Goal: Task Accomplishment & Management: Use online tool/utility

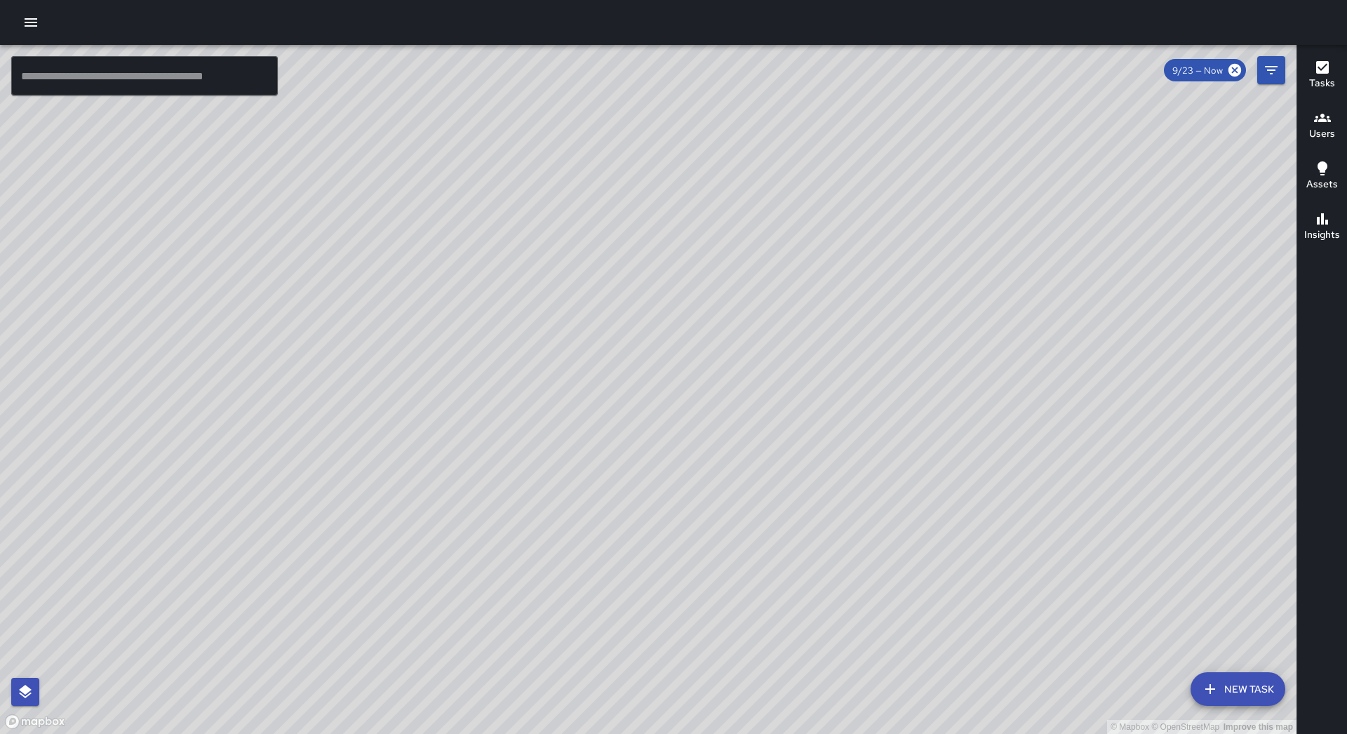
click at [47, 30] on div at bounding box center [673, 22] width 1347 height 45
drag, startPoint x: 36, startPoint y: 33, endPoint x: 34, endPoint y: 41, distance: 8.0
click at [34, 41] on div at bounding box center [673, 22] width 1347 height 45
click at [24, 26] on icon "button" at bounding box center [30, 22] width 17 height 17
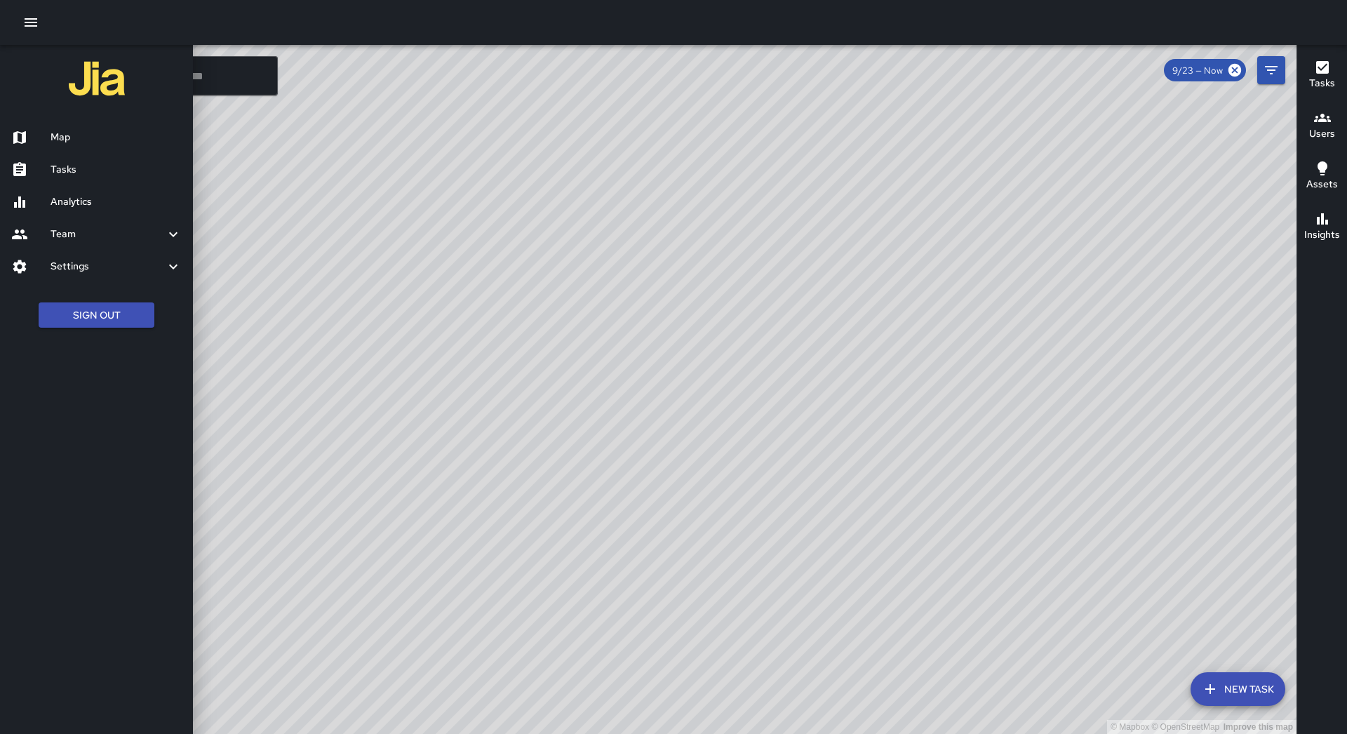
click at [70, 175] on h6 "Tasks" at bounding box center [116, 169] width 131 height 15
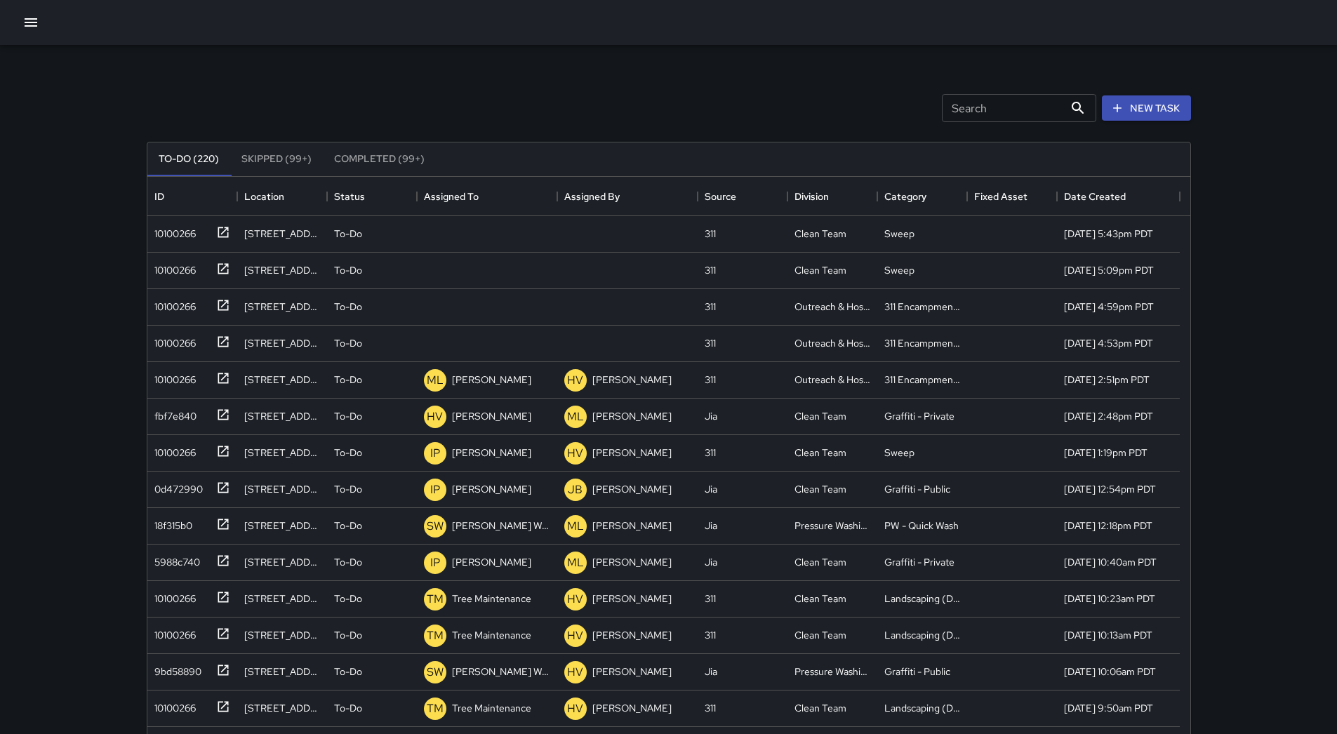
scroll to position [584, 1032]
click at [493, 199] on icon "Sort" at bounding box center [488, 196] width 13 height 13
click at [166, 299] on div "10100266" at bounding box center [172, 304] width 47 height 20
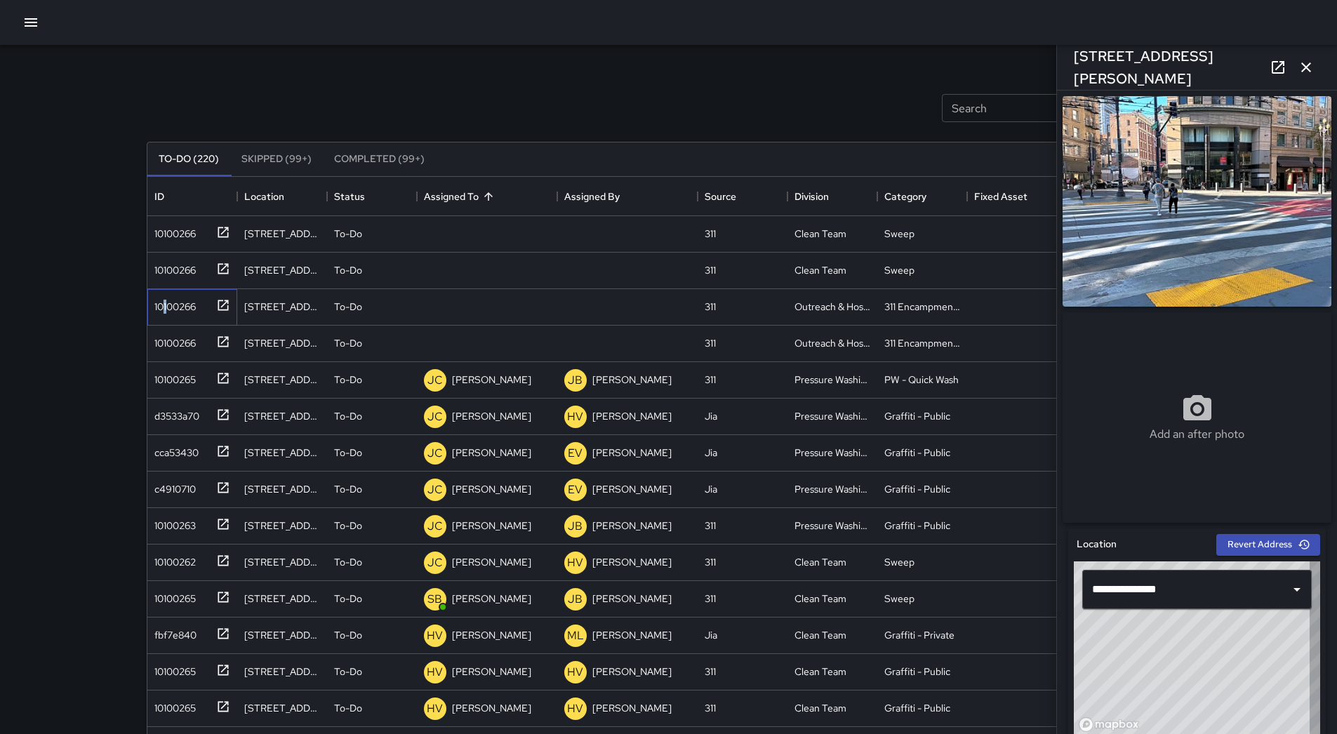
type input "**********"
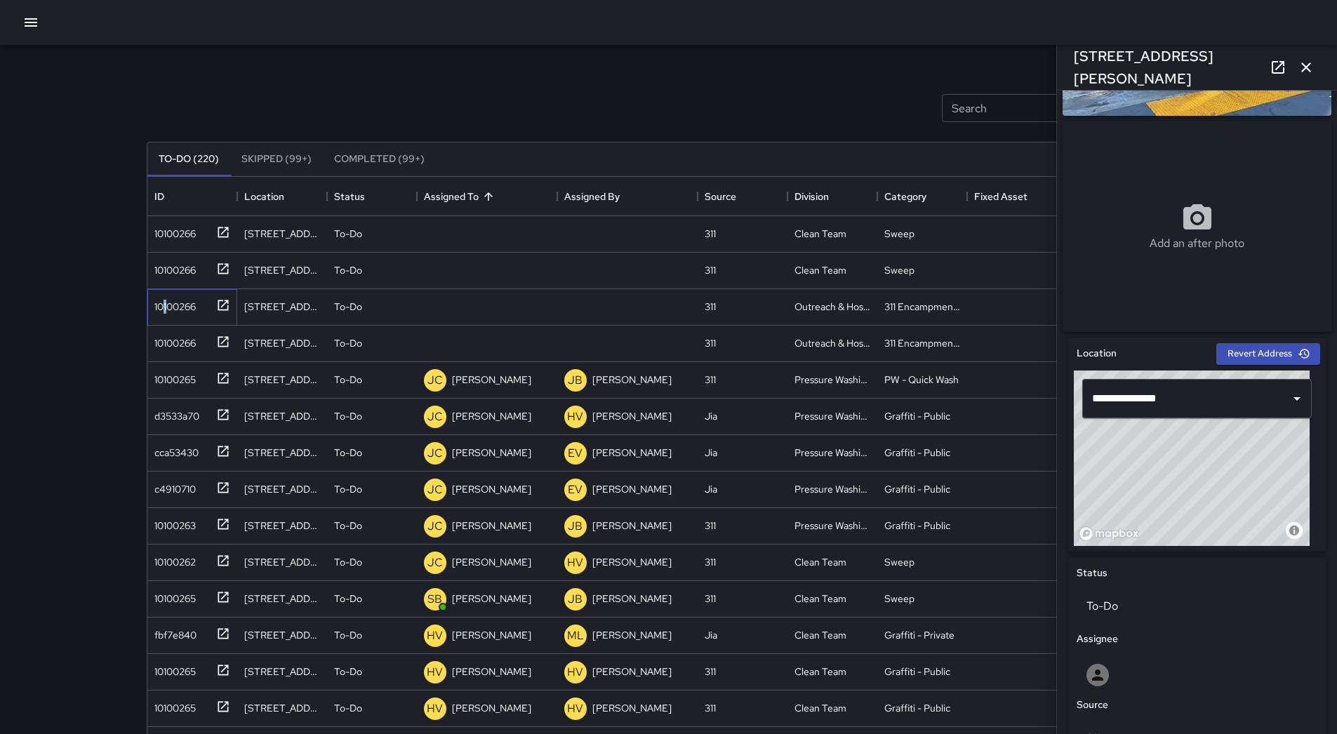
scroll to position [0, 0]
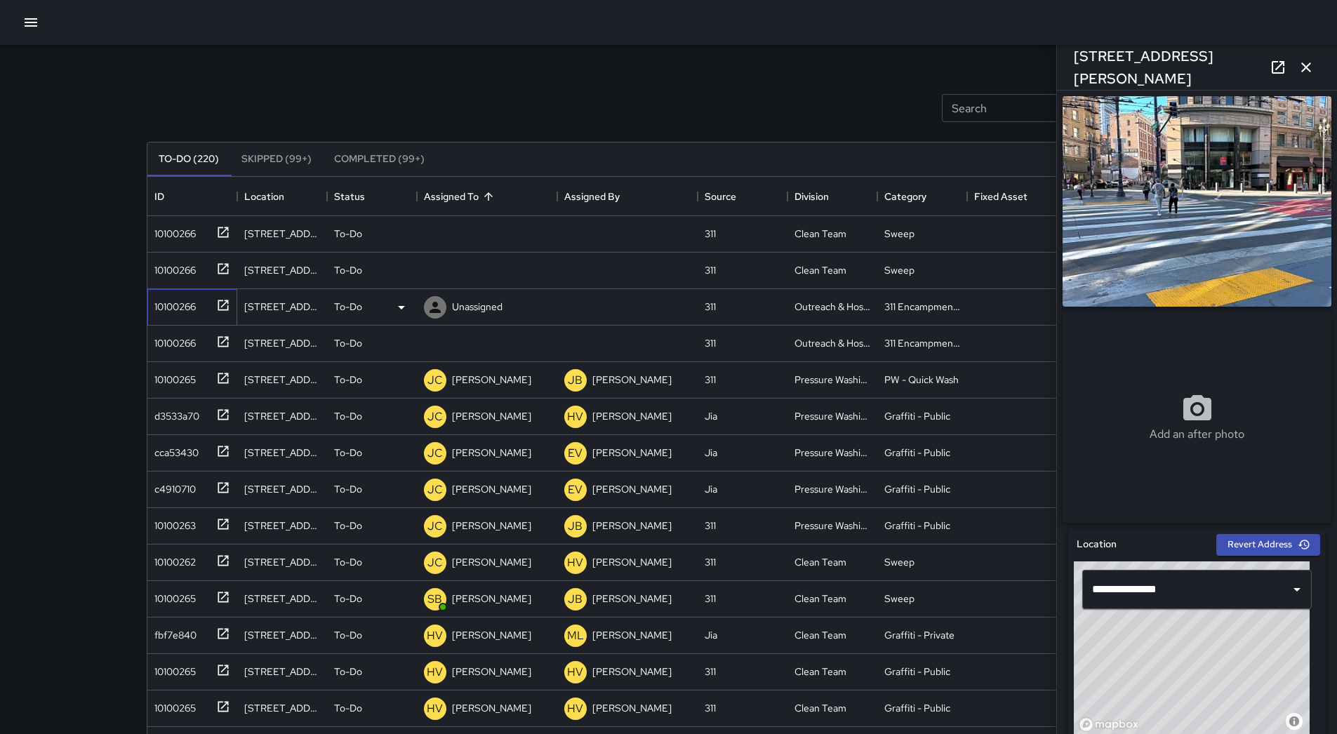
click at [188, 310] on div "10100266" at bounding box center [172, 304] width 47 height 20
click at [484, 295] on div "Unassigned" at bounding box center [463, 307] width 84 height 28
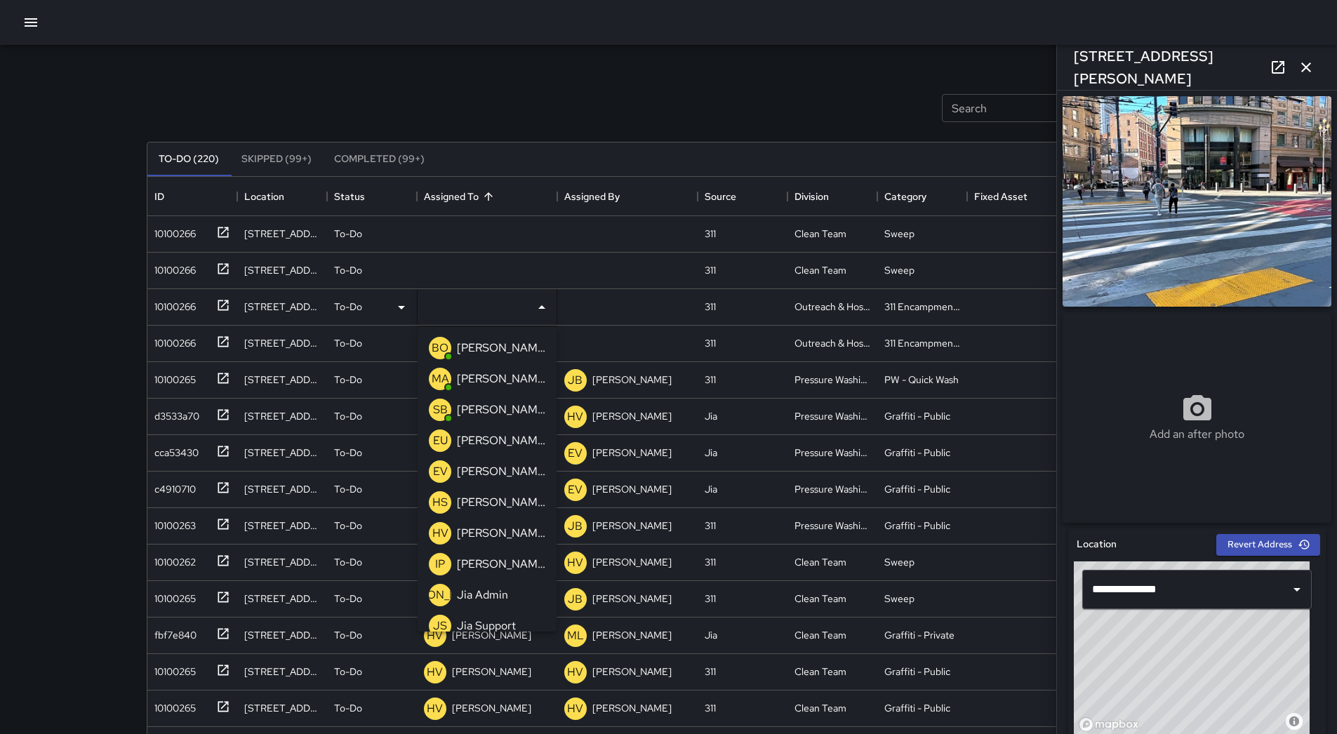
scroll to position [479, 0]
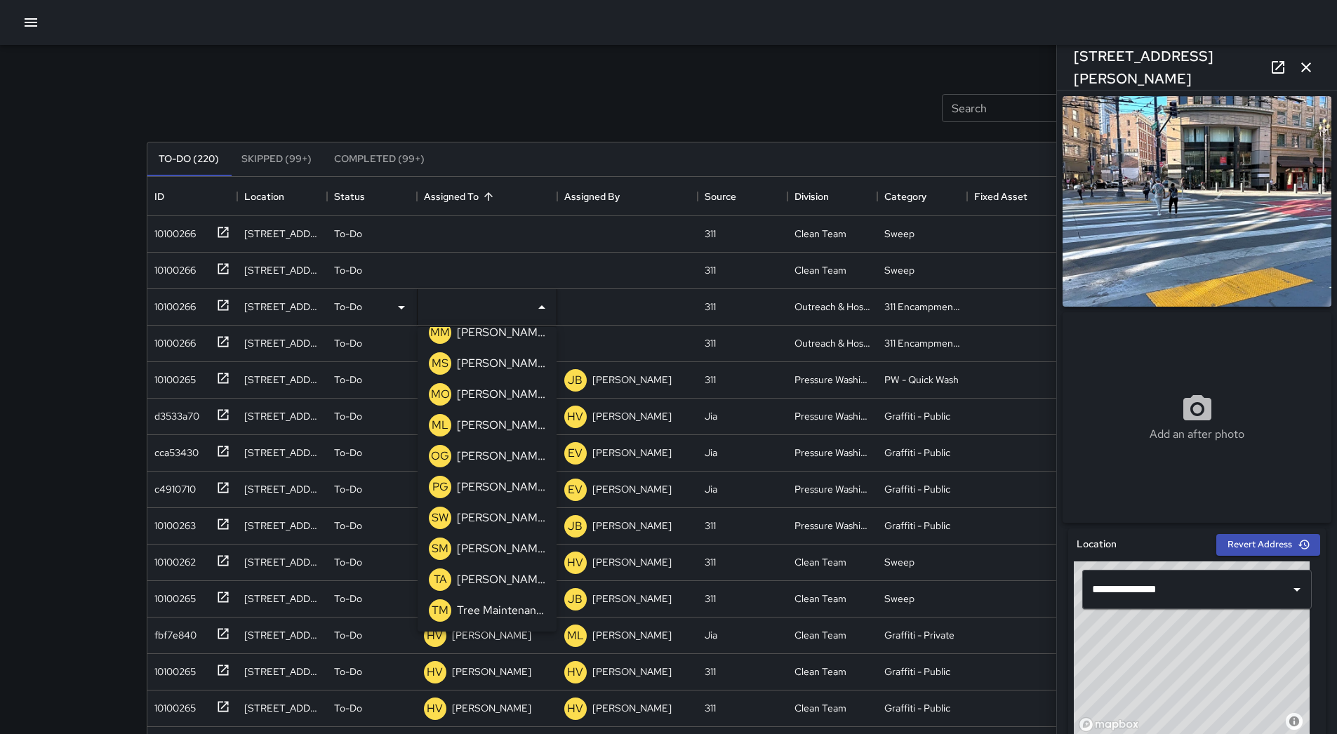
click at [497, 432] on p "[PERSON_NAME]" at bounding box center [501, 425] width 88 height 17
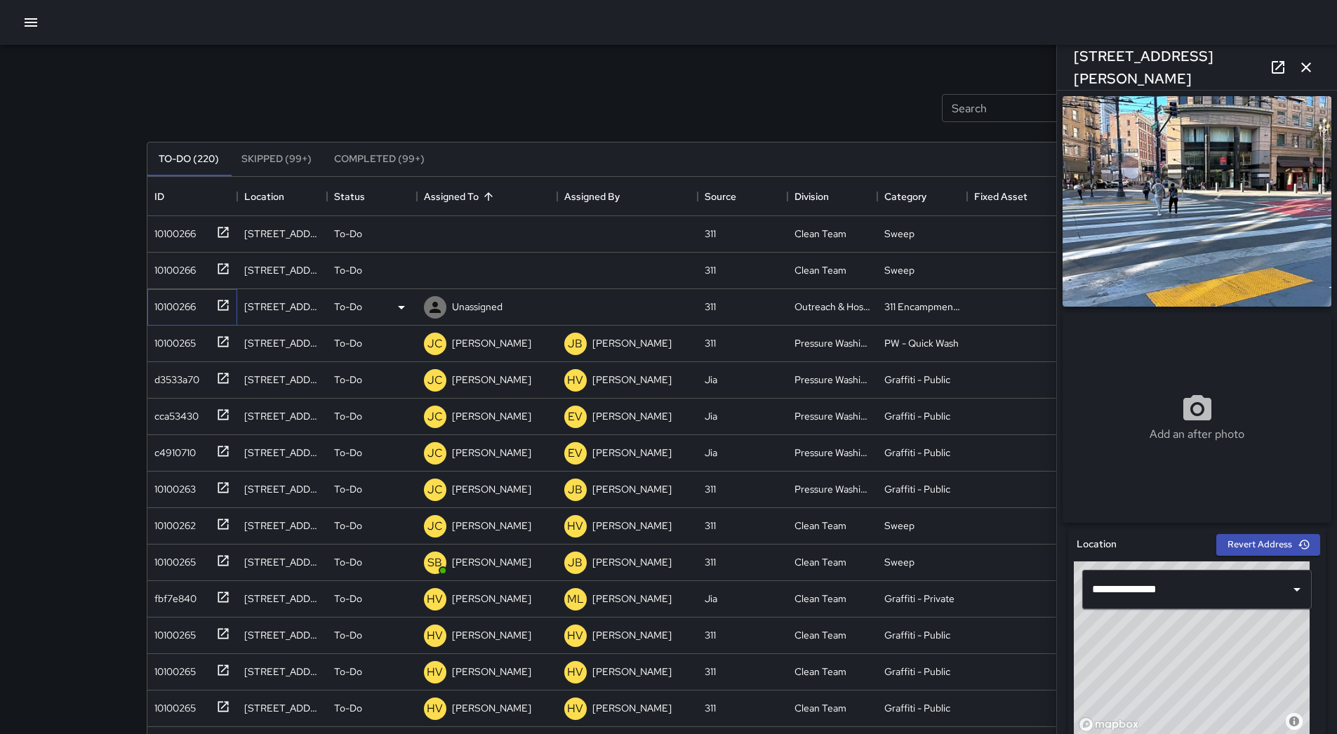
click at [190, 306] on div "10100266" at bounding box center [172, 304] width 47 height 20
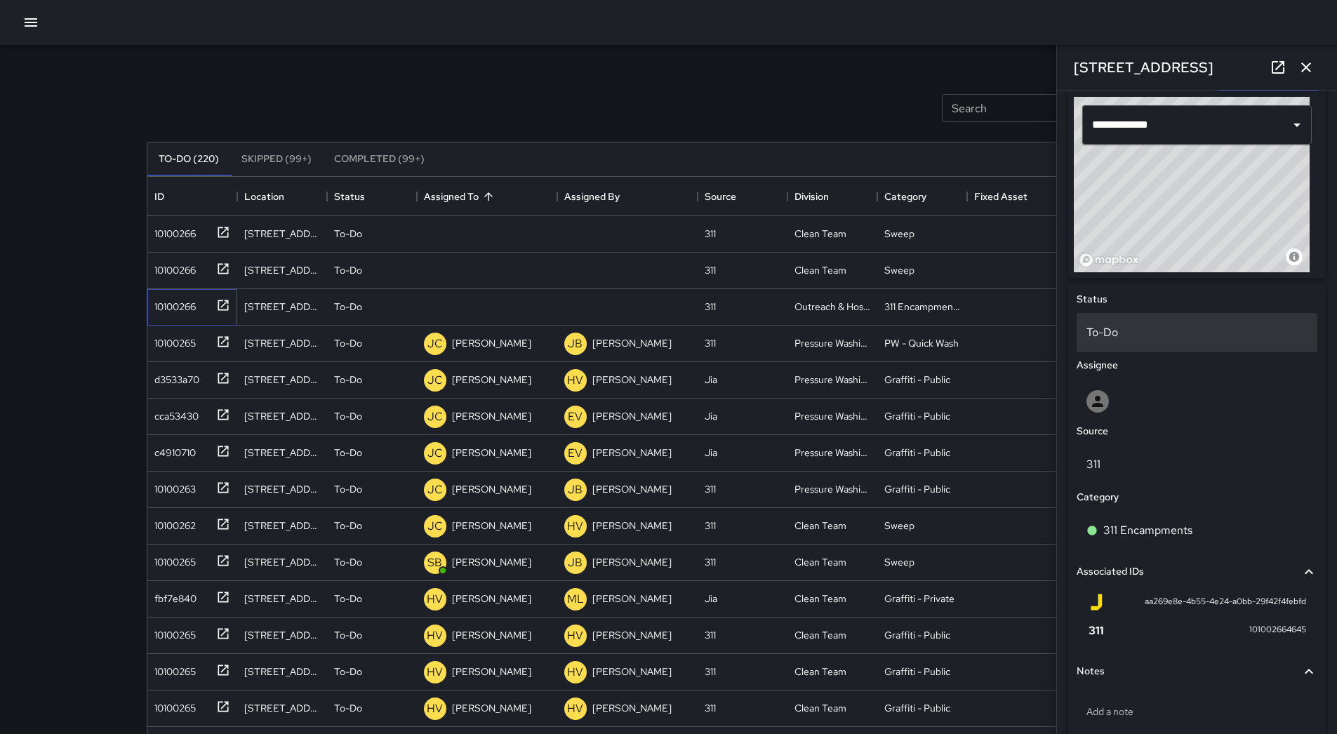
scroll to position [387, 0]
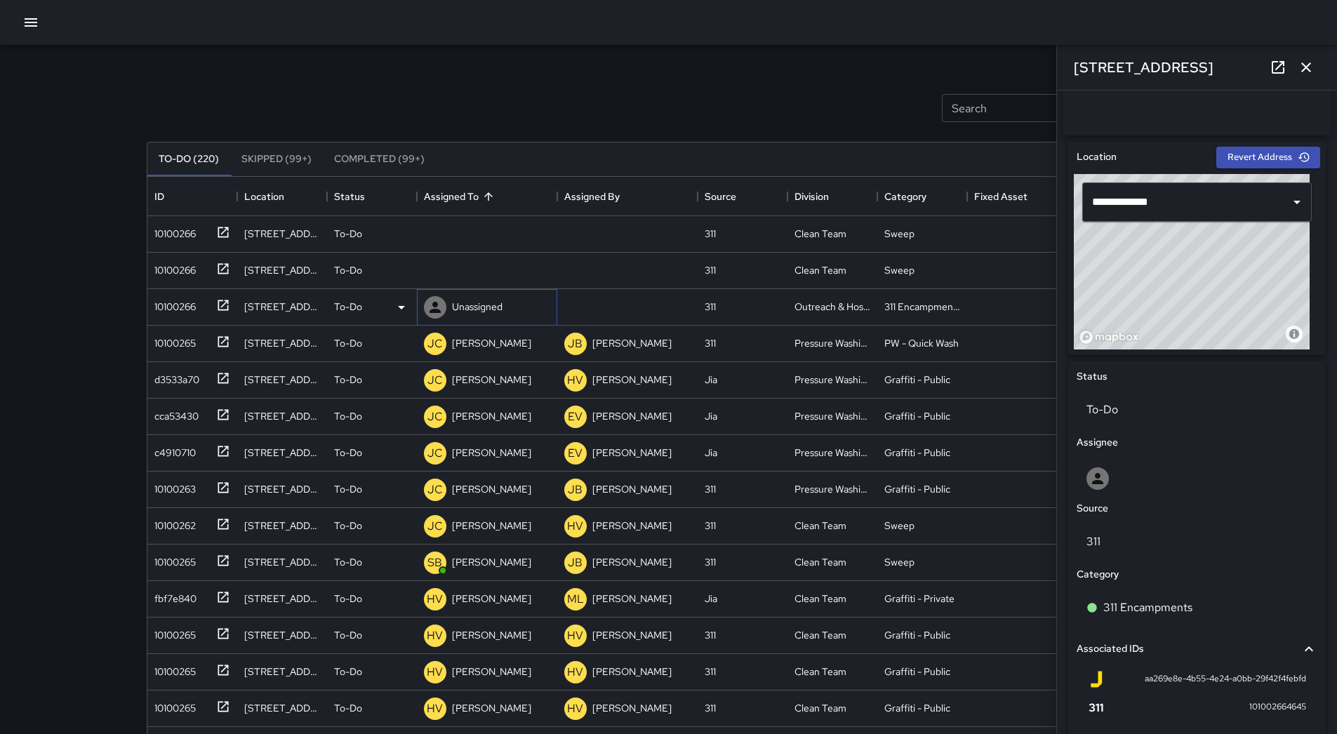
click at [472, 314] on div "Unassigned" at bounding box center [477, 307] width 56 height 20
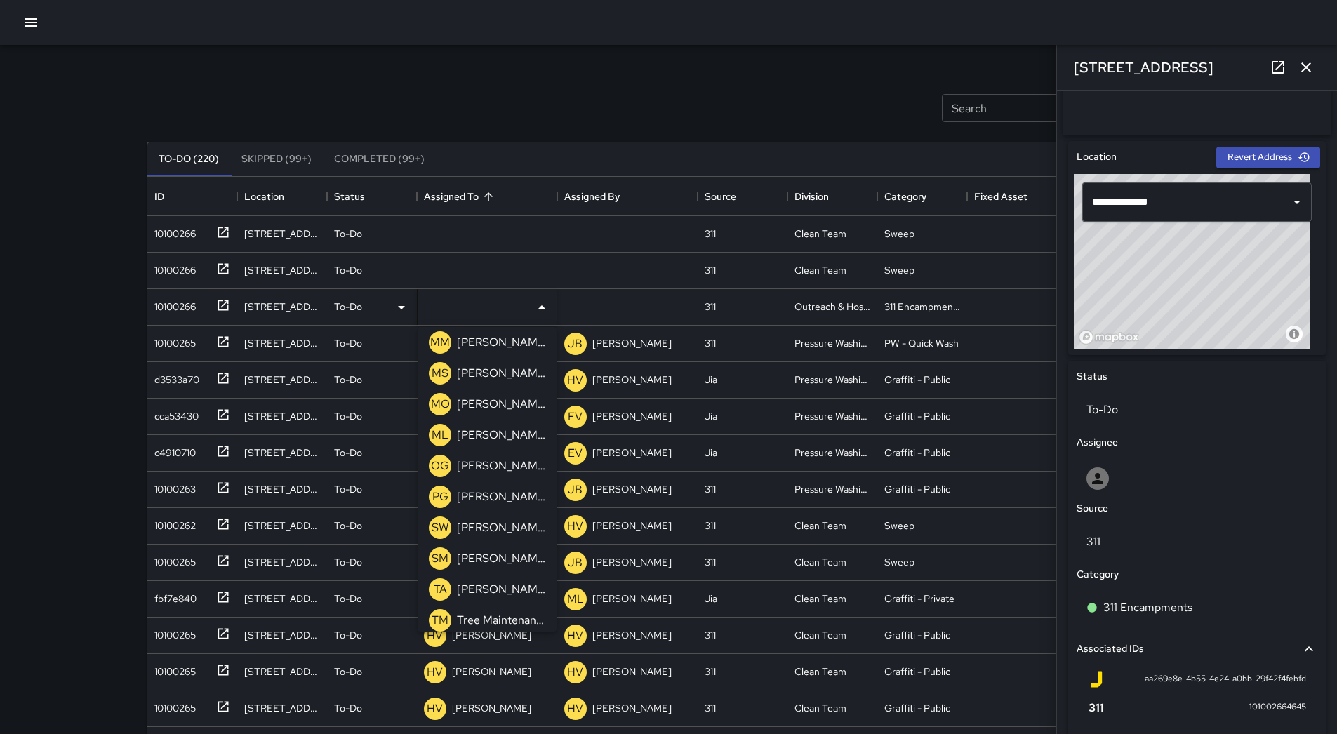
scroll to position [479, 0]
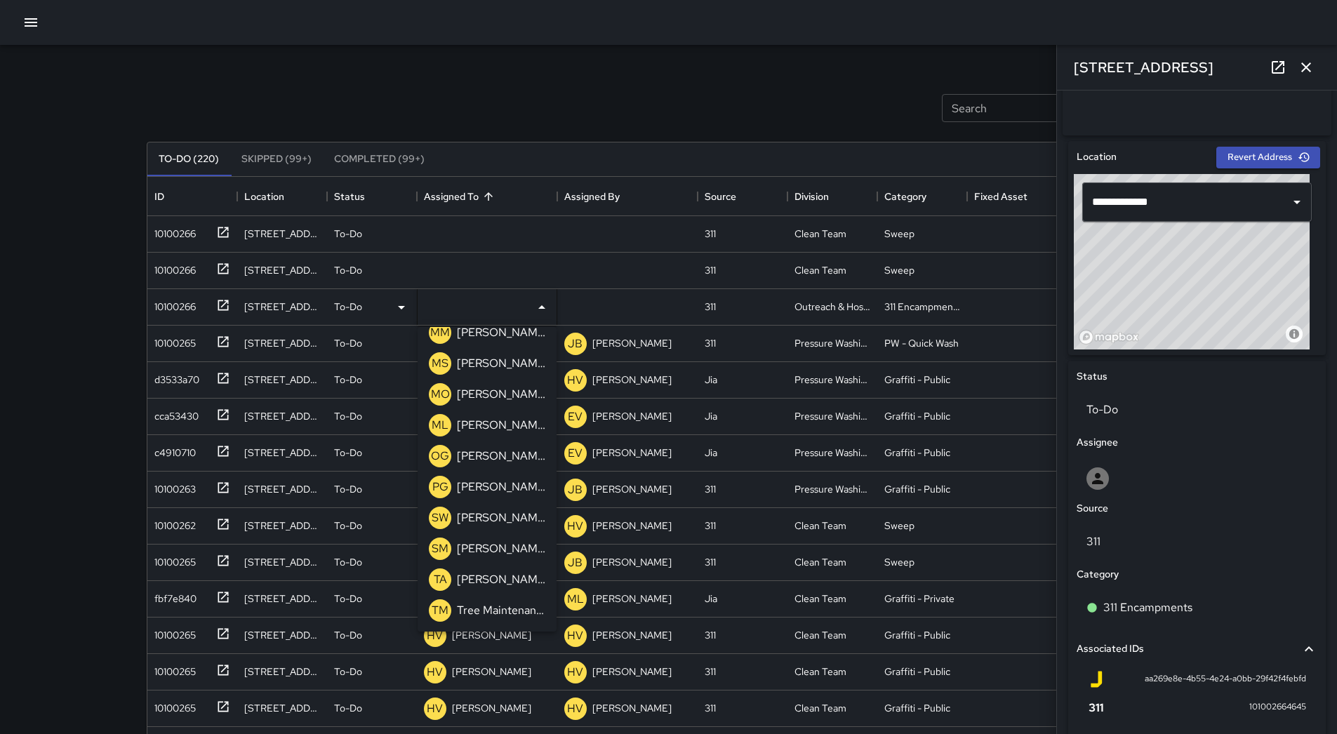
click at [499, 422] on p "[PERSON_NAME]" at bounding box center [501, 425] width 88 height 17
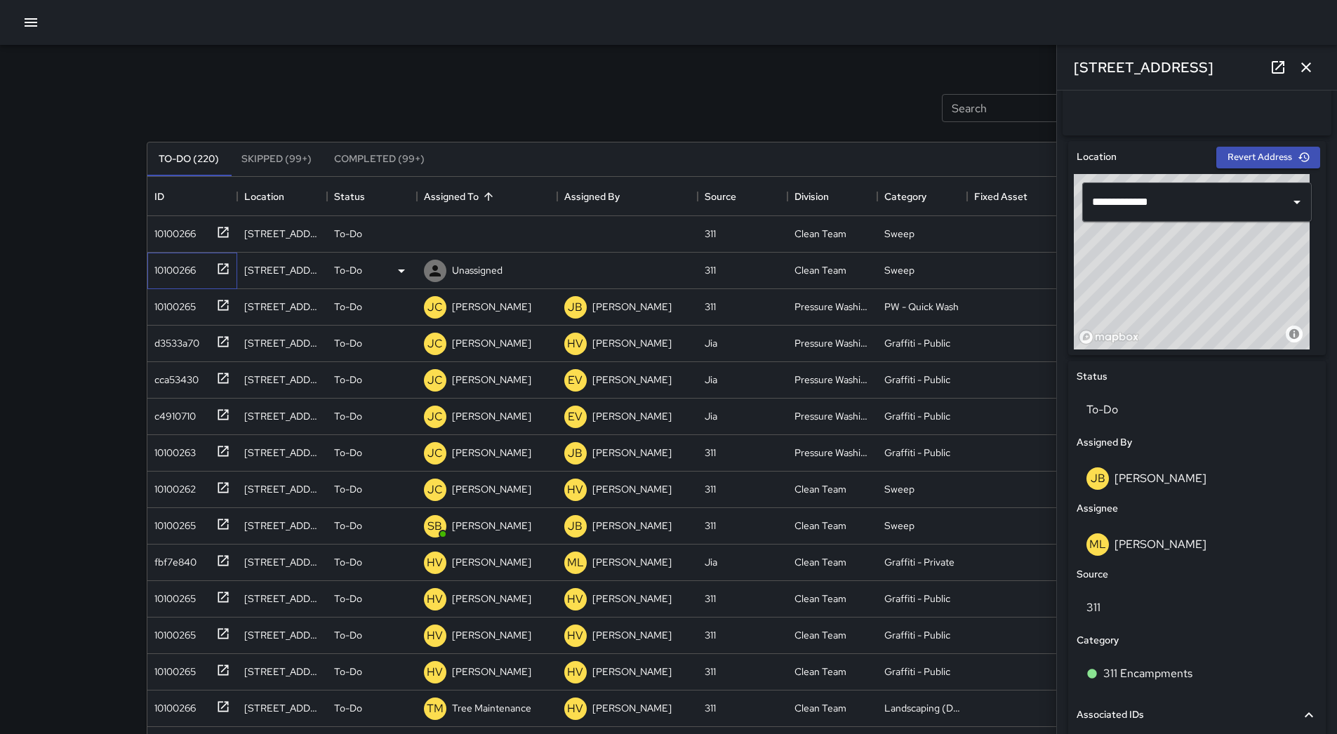
click at [189, 260] on div "10100266" at bounding box center [172, 268] width 47 height 20
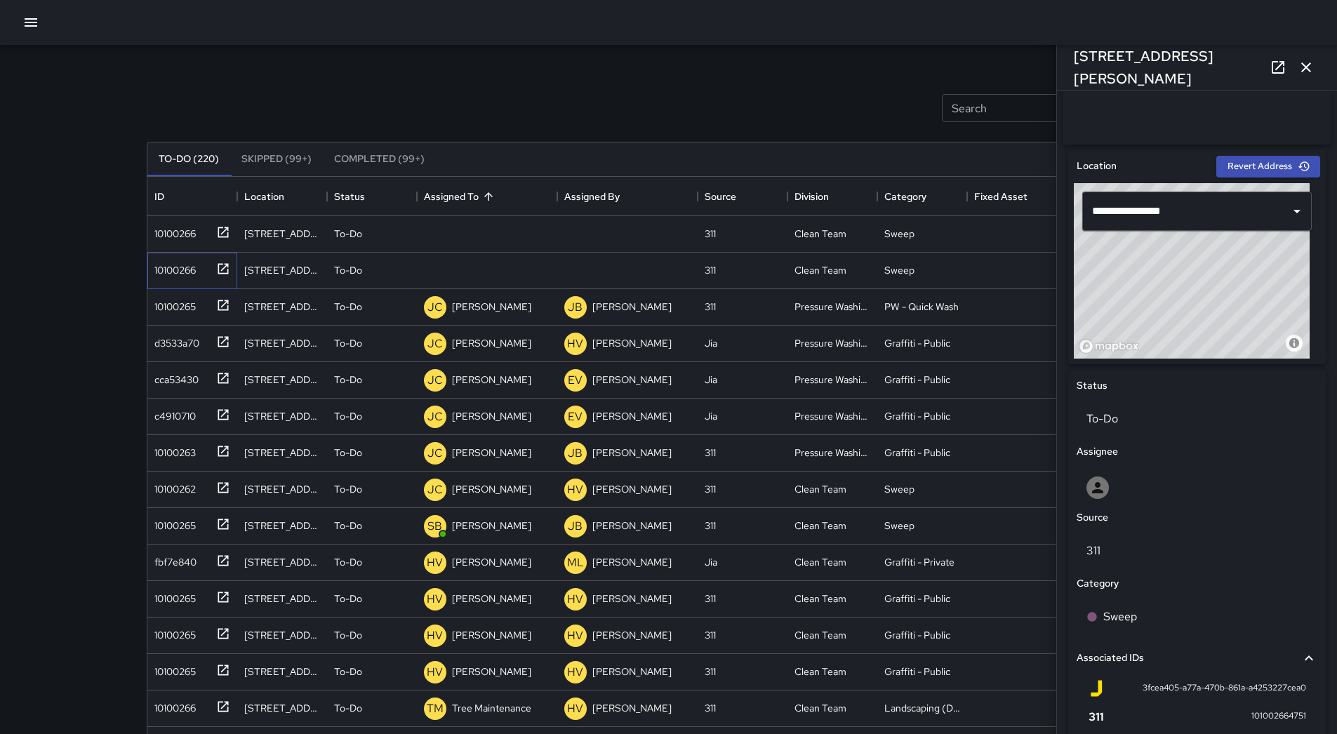
scroll to position [491, 0]
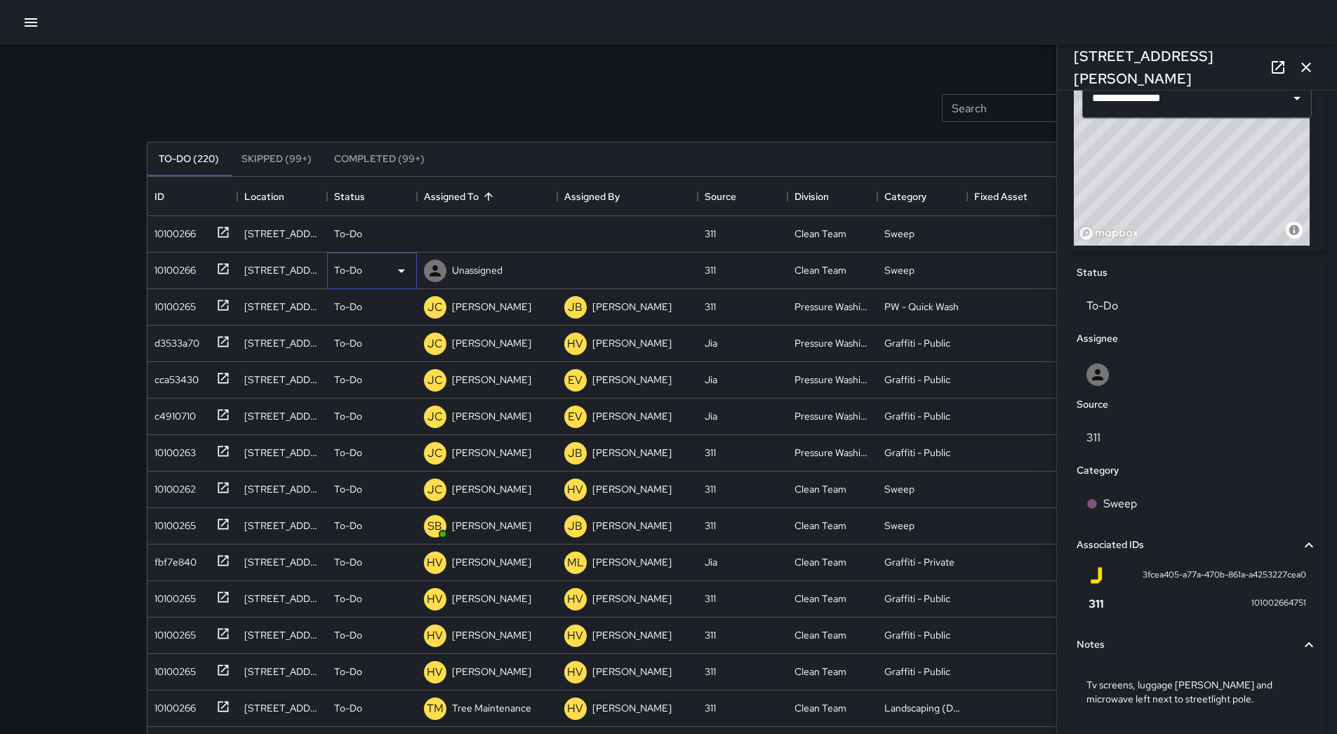
click at [394, 269] on icon at bounding box center [401, 270] width 17 height 17
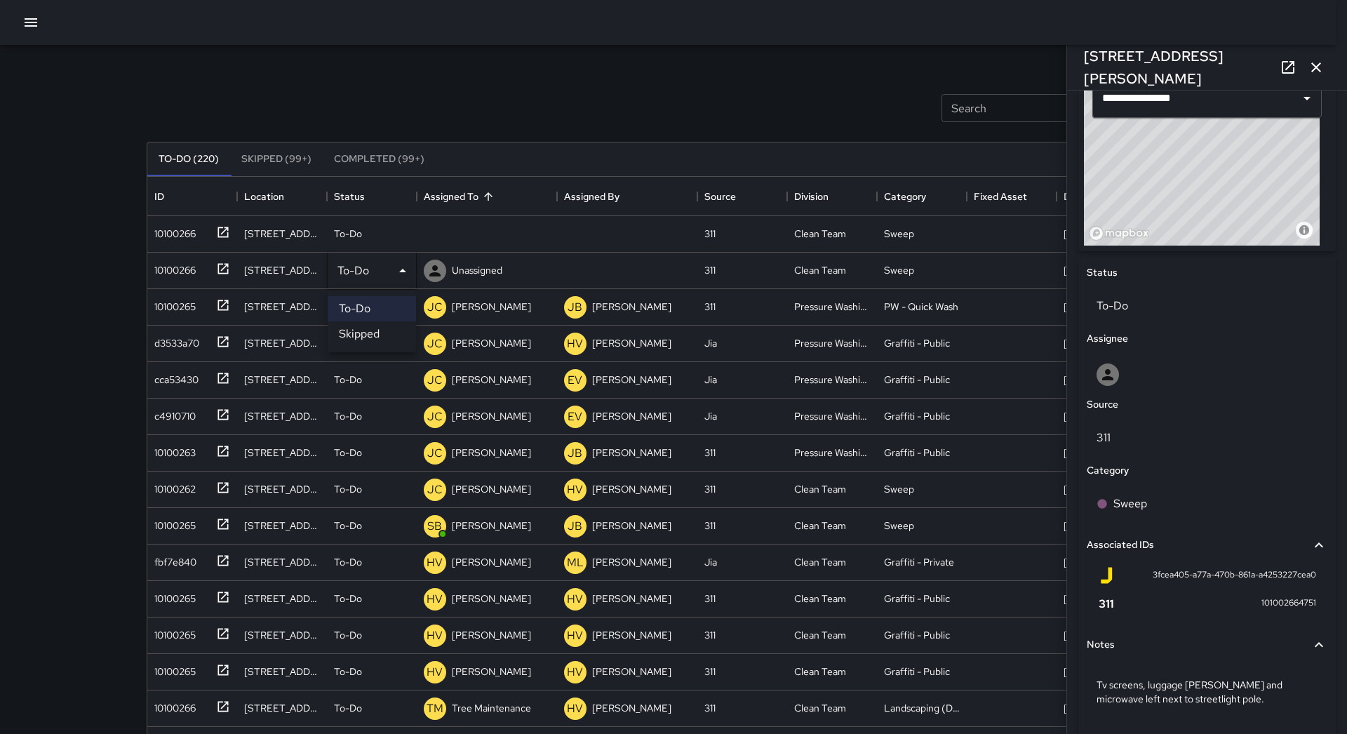
drag, startPoint x: 382, startPoint y: 331, endPoint x: 309, endPoint y: 302, distance: 78.1
click at [380, 332] on li "Skipped" at bounding box center [372, 333] width 88 height 25
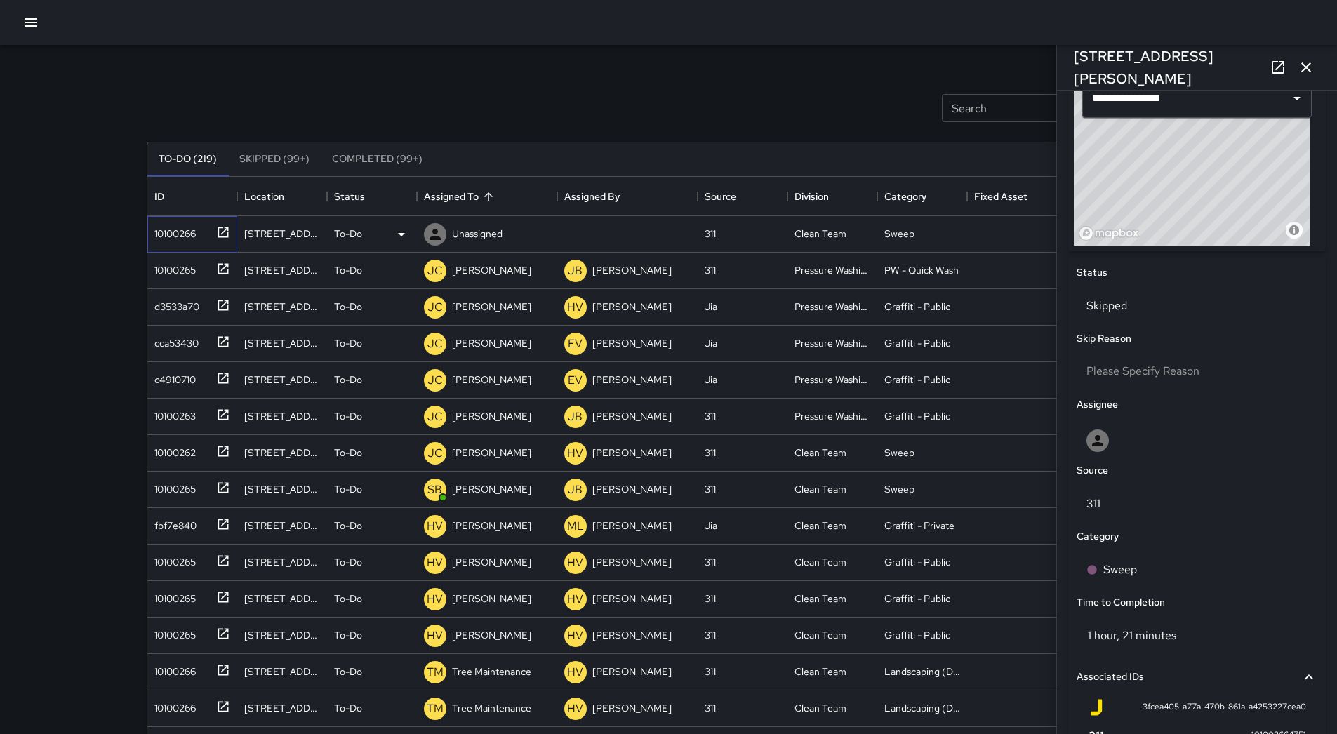
click at [187, 237] on div "10100266" at bounding box center [172, 231] width 47 height 20
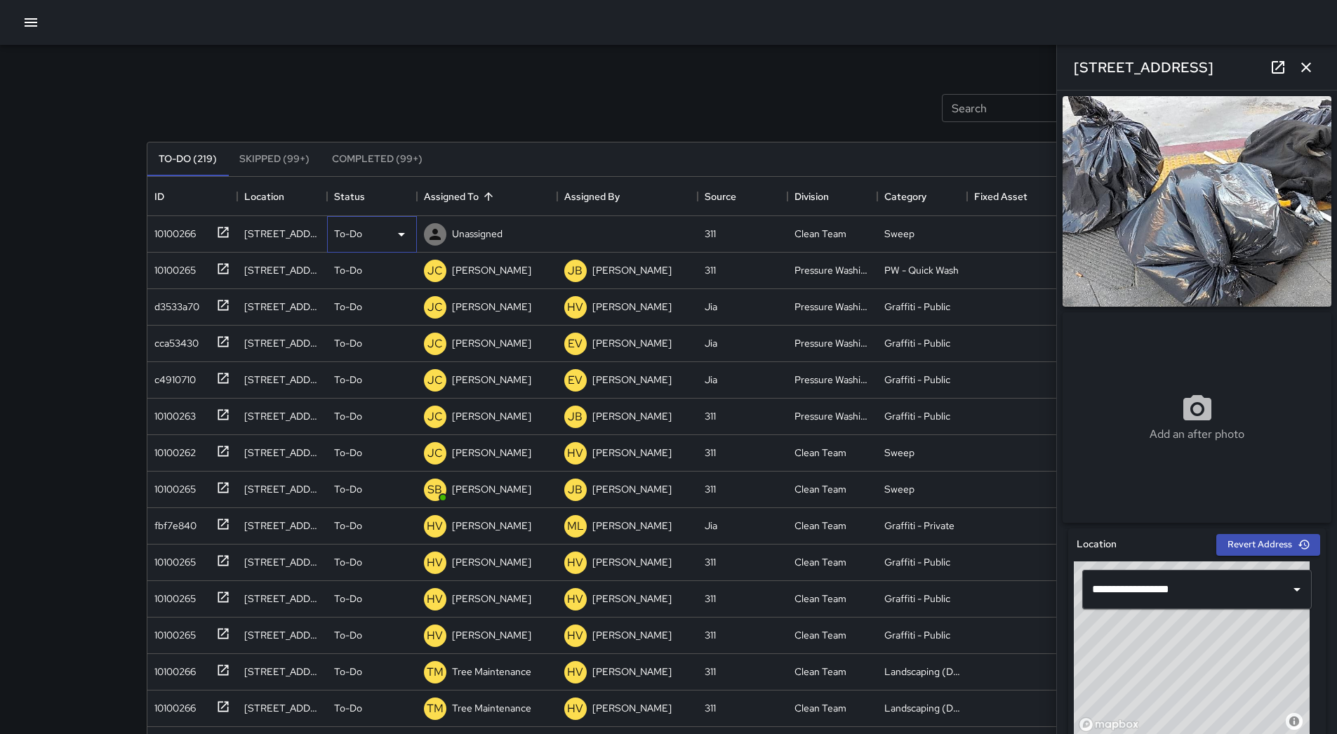
click at [377, 233] on div "To-Do" at bounding box center [372, 234] width 76 height 17
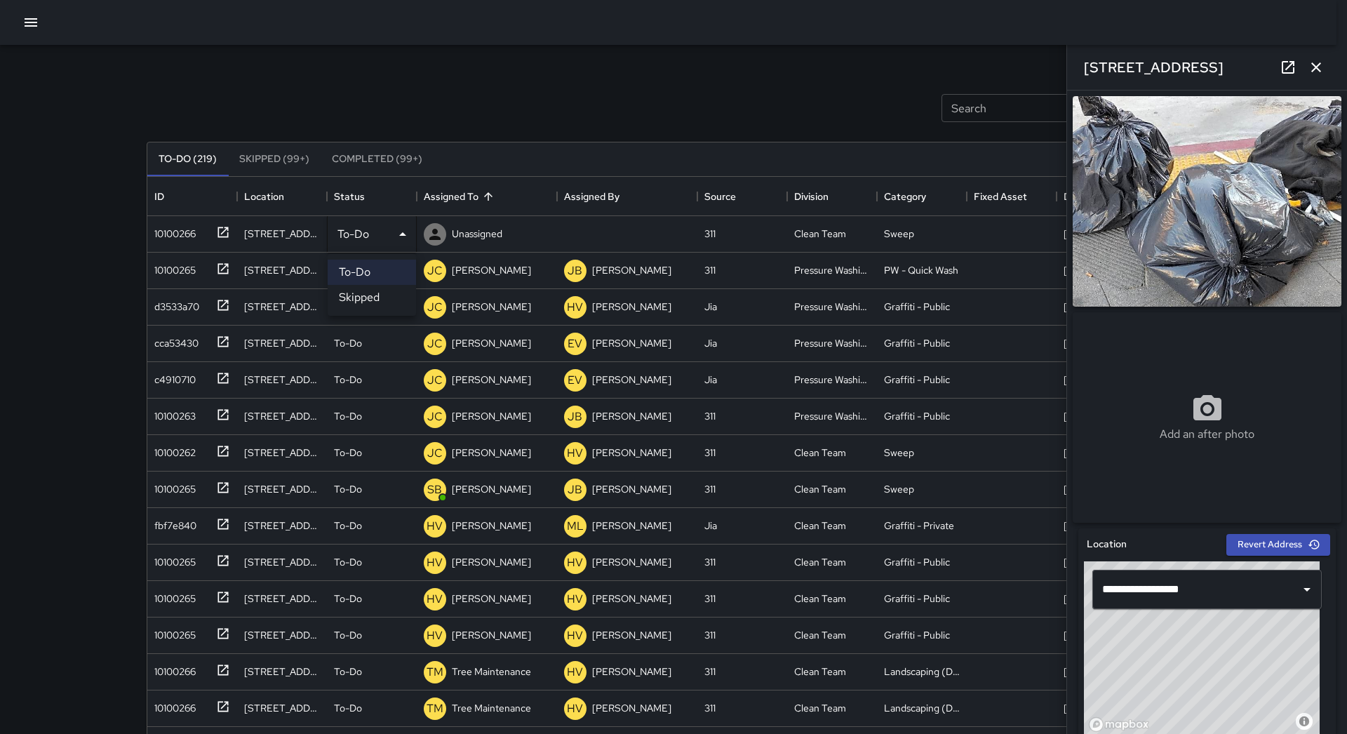
drag, startPoint x: 371, startPoint y: 295, endPoint x: 466, endPoint y: 277, distance: 96.3
click at [371, 295] on li "Skipped" at bounding box center [372, 297] width 88 height 25
